Goal: Task Accomplishment & Management: Use online tool/utility

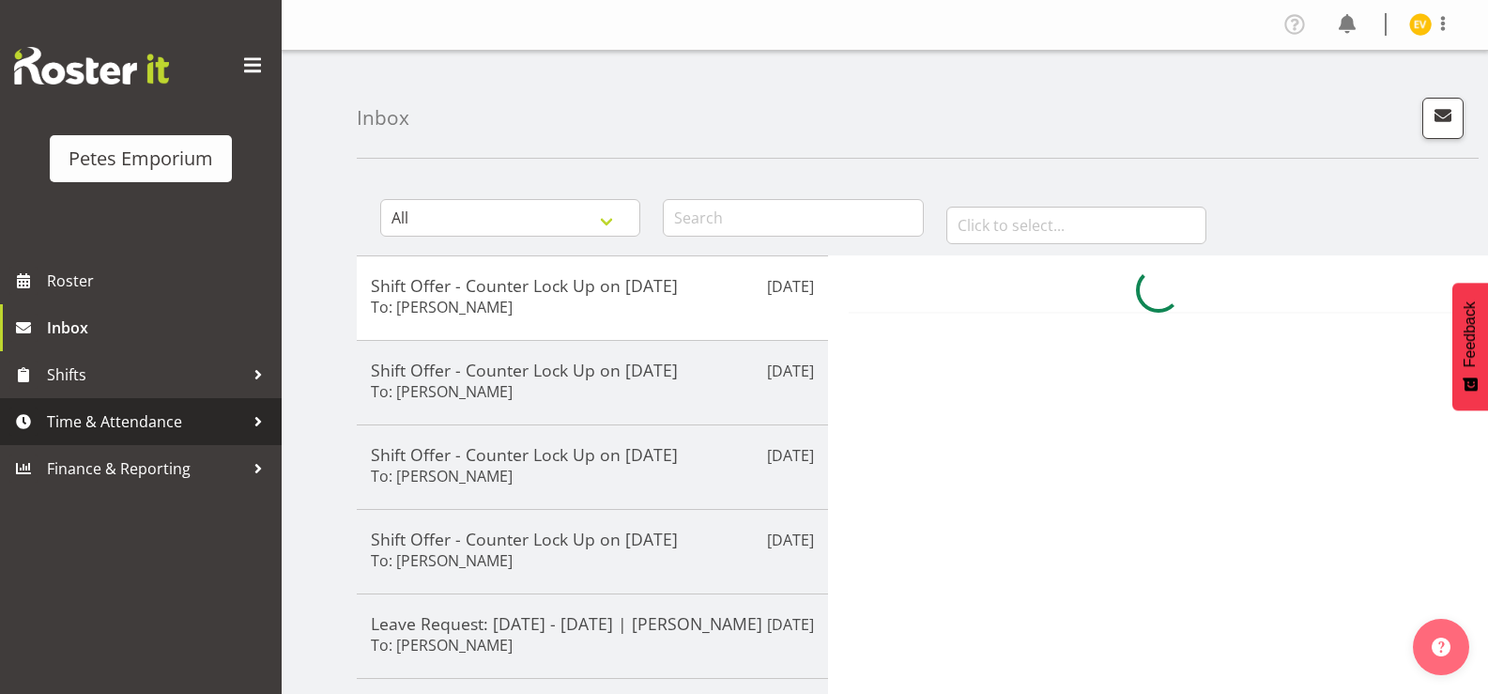
click at [135, 437] on link "Time & Attendance" at bounding box center [141, 421] width 282 height 47
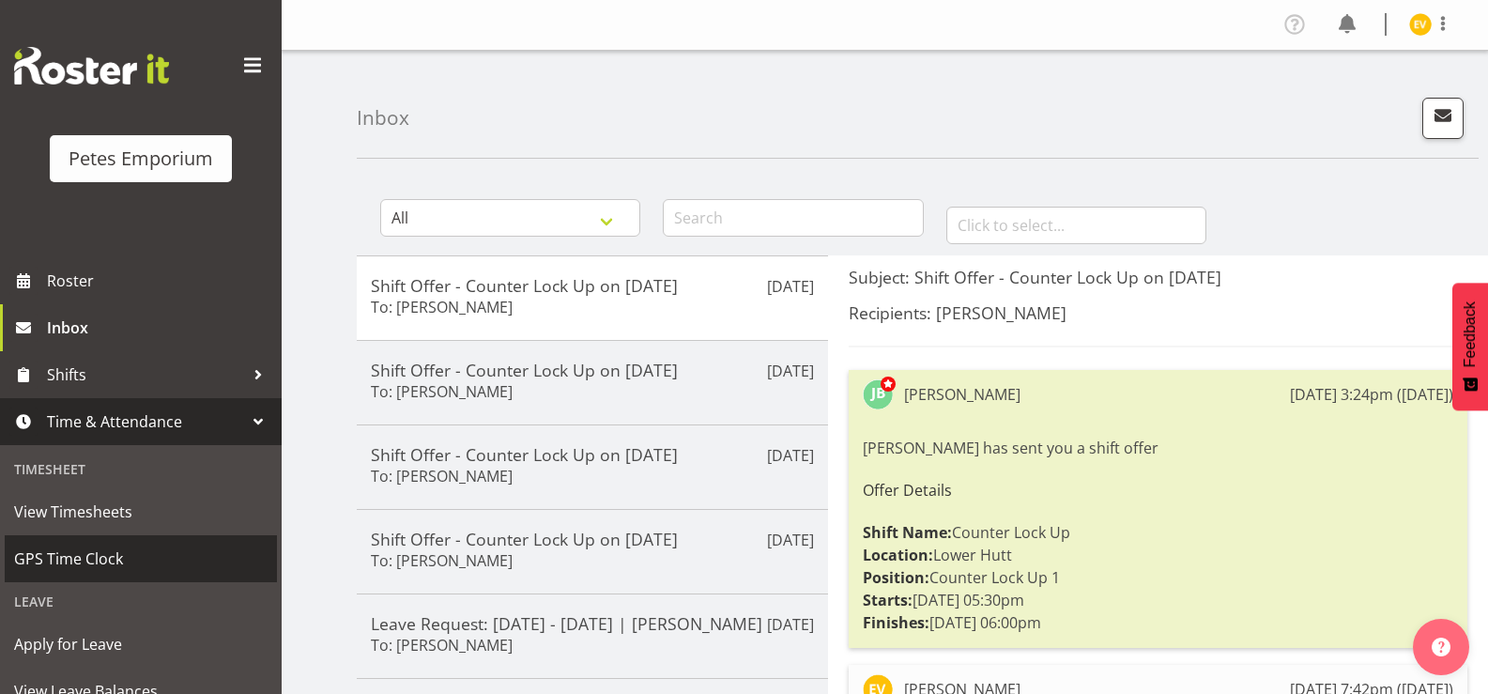
click at [155, 541] on link "GPS Time Clock" at bounding box center [141, 558] width 272 height 47
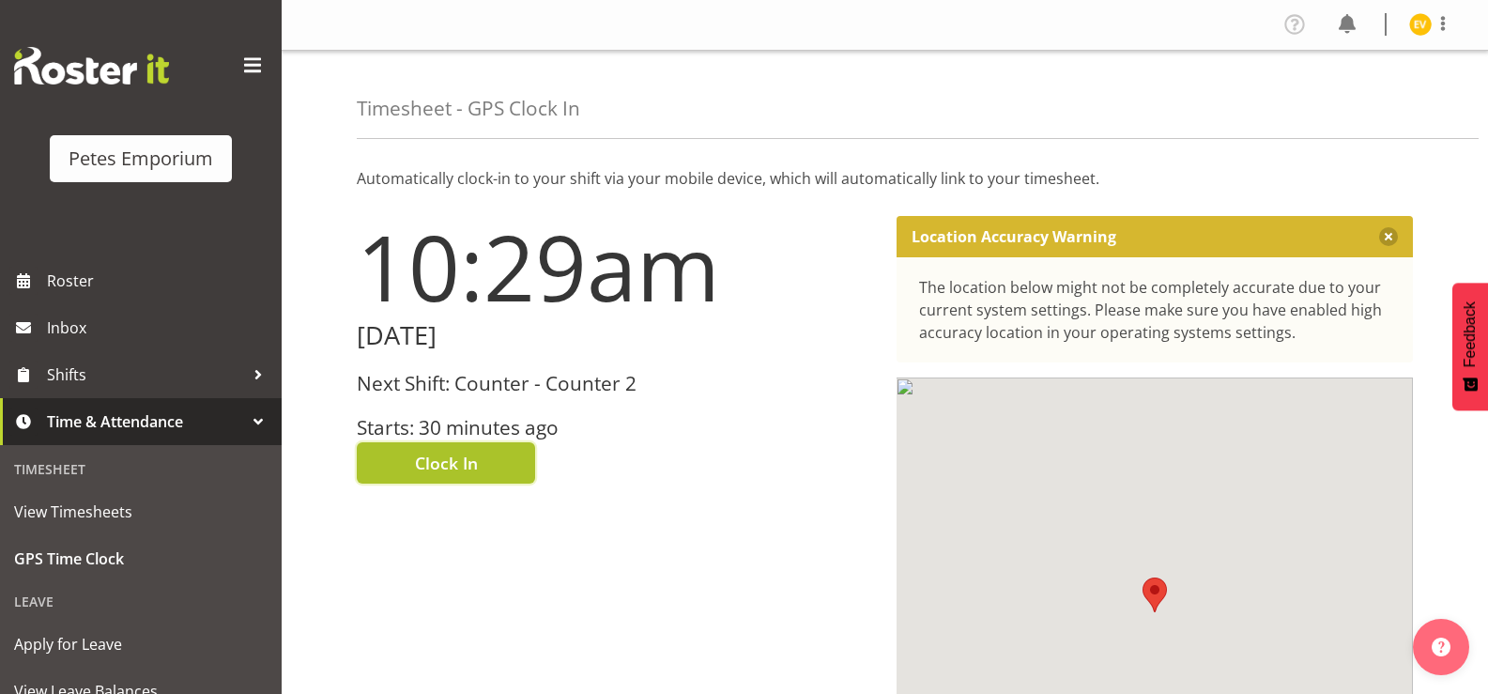
click at [491, 477] on button "Clock In" at bounding box center [446, 462] width 178 height 41
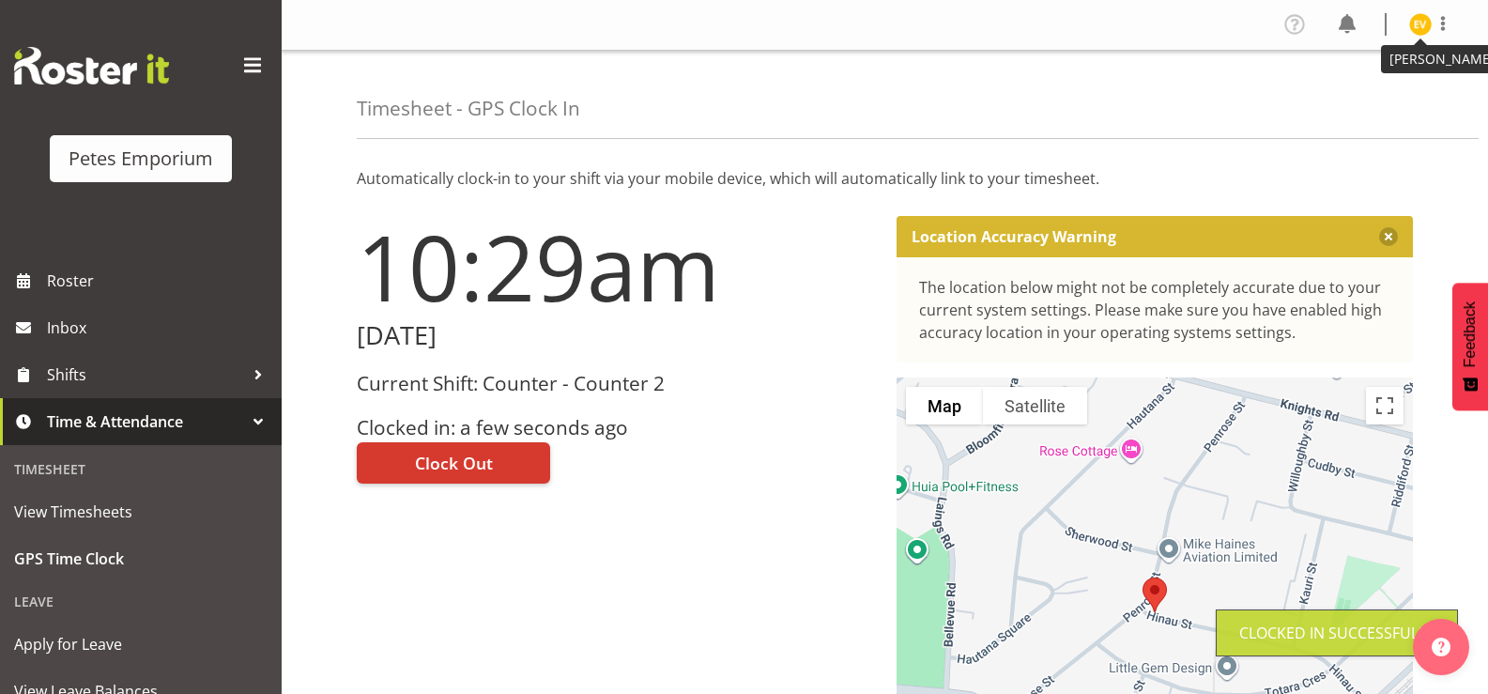
click at [1410, 28] on img at bounding box center [1420, 24] width 23 height 23
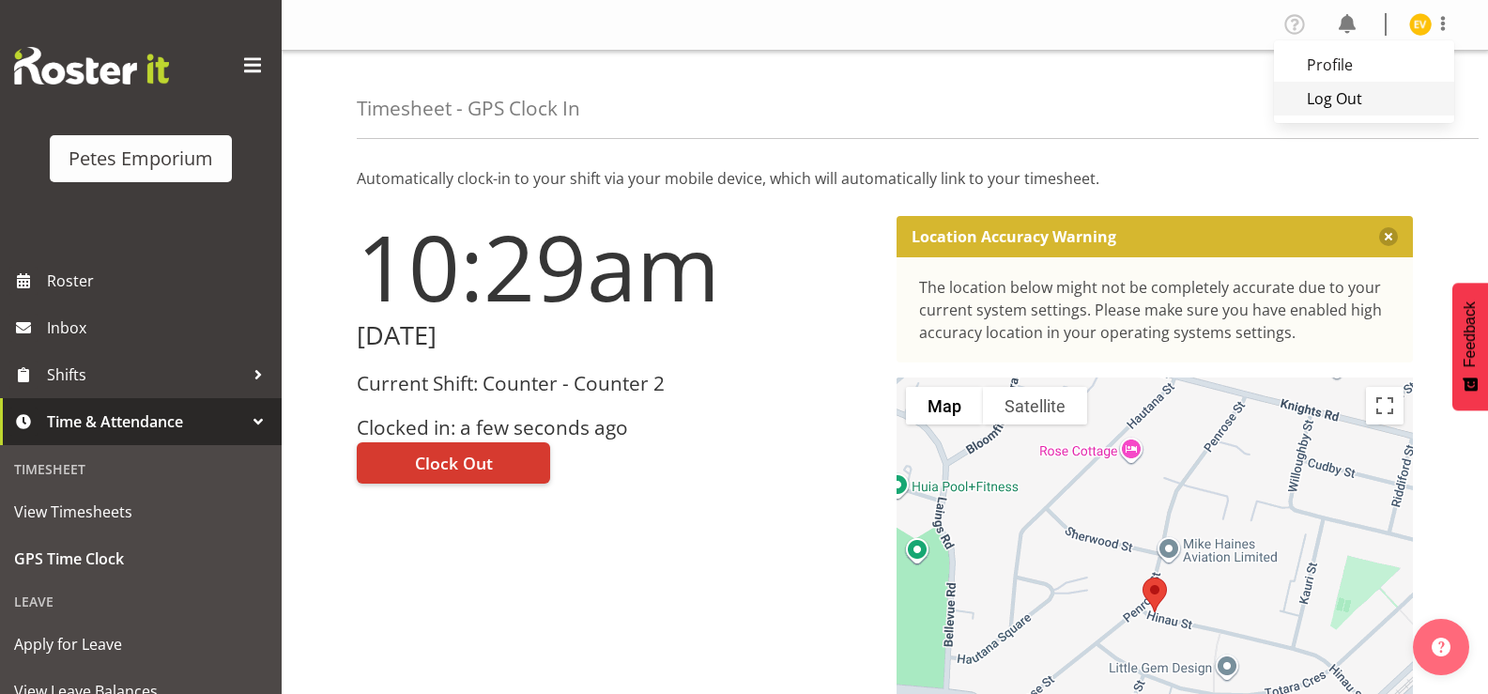
click at [1374, 101] on link "Log Out" at bounding box center [1364, 99] width 180 height 34
